Goal: Task Accomplishment & Management: Use online tool/utility

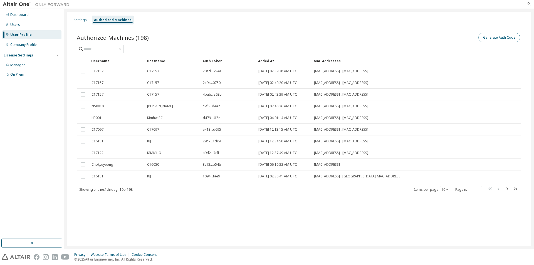
click at [510, 35] on button "Generate Auth Code" at bounding box center [500, 37] width 42 height 9
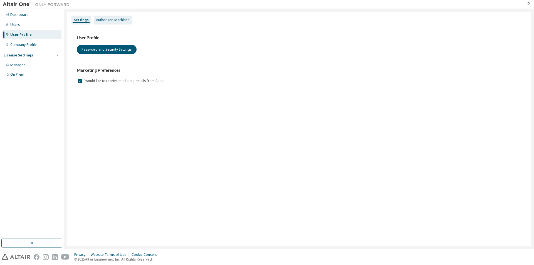
drag, startPoint x: 115, startPoint y: 18, endPoint x: 115, endPoint y: 21, distance: 3.1
click at [115, 18] on div "Authorized Machines" at bounding box center [113, 20] width 34 height 4
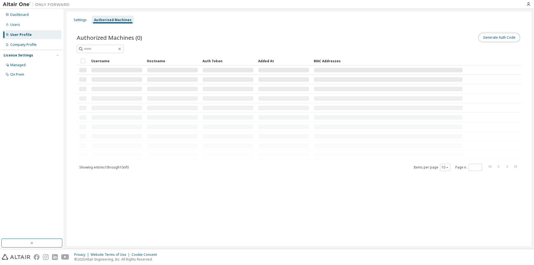
click at [496, 39] on button "Generate Auth Code" at bounding box center [500, 37] width 42 height 9
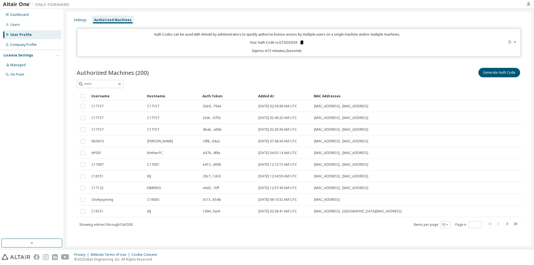
click at [298, 40] on p "Your Auth Code is: GTGGSQVA" at bounding box center [277, 42] width 55 height 5
click at [299, 42] on icon at bounding box center [301, 42] width 5 height 5
